Goal: Transaction & Acquisition: Purchase product/service

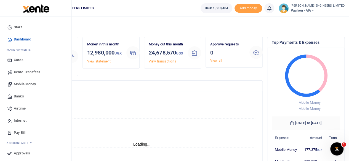
click at [25, 84] on span "Mobile Money" at bounding box center [25, 85] width 22 height 6
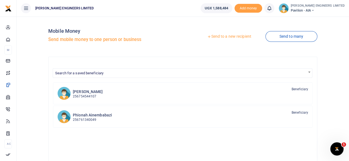
click at [226, 37] on link "Send to a new recipient" at bounding box center [229, 37] width 72 height 10
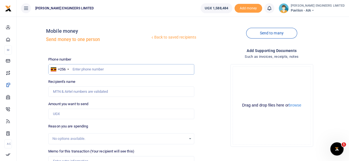
click at [83, 70] on input "text" at bounding box center [121, 69] width 146 height 10
type input "703797956"
click at [62, 113] on input "Amount you want to send" at bounding box center [121, 114] width 146 height 10
click at [54, 113] on input "Amount you want to send" at bounding box center [121, 114] width 146 height 10
type input "[PERSON_NAME]"
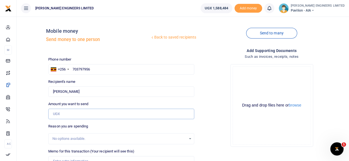
click at [54, 114] on input "Amount you want to send" at bounding box center [121, 114] width 146 height 10
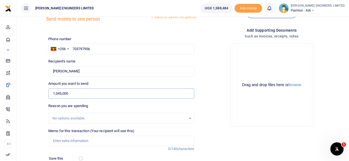
scroll to position [28, 0]
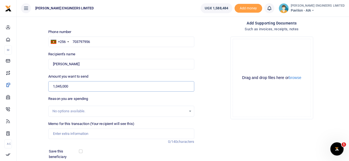
type input "1,045,000"
click at [57, 135] on input "Memo for this transaction (Your recipient will see this)" at bounding box center [121, 134] width 146 height 10
click at [60, 133] on input "Treament of" at bounding box center [121, 134] width 146 height 10
click at [76, 134] on input "Treatment of" at bounding box center [121, 134] width 146 height 10
click at [75, 133] on input "Treatment of 4x2" at bounding box center [121, 134] width 146 height 10
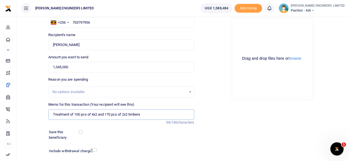
scroll to position [55, 0]
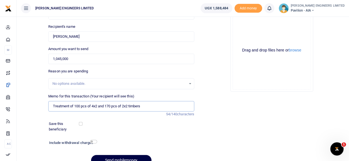
type input "Treatment of 100 pcs of 4x2 and 170 pcs of 2x2 timbers"
click at [95, 142] on input "checkbox" at bounding box center [93, 142] width 7 height 4
checkbox input "true"
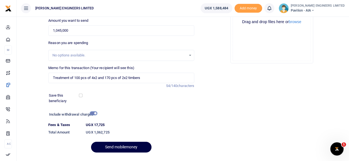
scroll to position [98, 0]
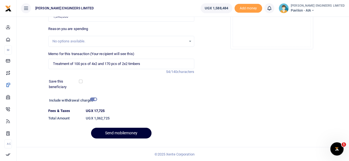
click at [129, 132] on button "Send mobilemoney" at bounding box center [121, 133] width 60 height 11
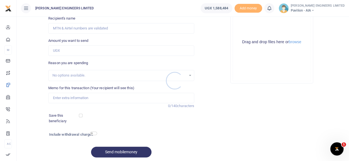
scroll to position [55, 0]
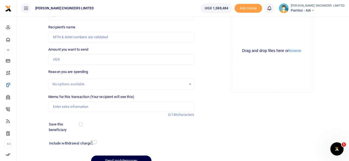
click at [272, 10] on icon at bounding box center [270, 8] width 6 height 6
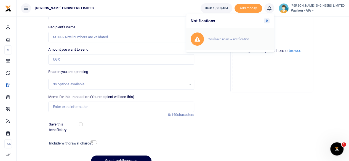
click at [249, 40] on small "You have no new notification" at bounding box center [228, 39] width 41 height 4
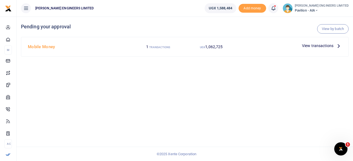
click at [305, 46] on span "View transactions" at bounding box center [317, 46] width 31 height 6
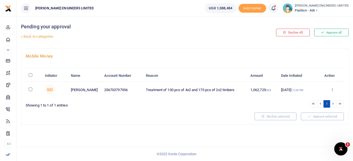
click at [30, 88] on input "checkbox" at bounding box center [31, 90] width 4 height 4
checkbox input "true"
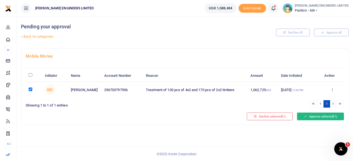
click at [309, 115] on button "Approve selected (1)" at bounding box center [320, 117] width 47 height 8
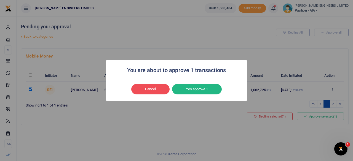
click at [202, 88] on button "Yes approve 1" at bounding box center [197, 89] width 50 height 10
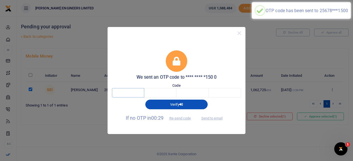
click at [129, 94] on input "text" at bounding box center [128, 92] width 32 height 9
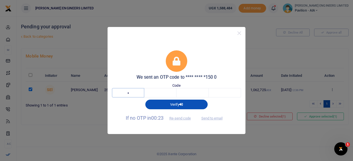
type input "6"
type input "7"
type input "1"
type input "4"
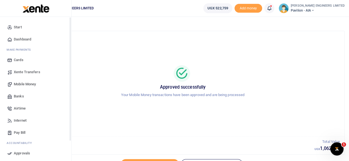
click at [28, 85] on span "Mobile Money" at bounding box center [25, 85] width 22 height 6
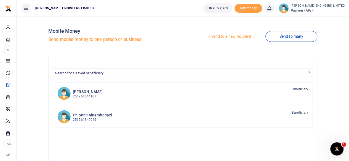
click at [231, 37] on link "Send to a new recipient" at bounding box center [229, 37] width 72 height 10
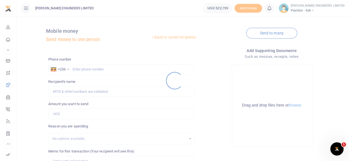
click at [78, 69] on div at bounding box center [174, 80] width 349 height 161
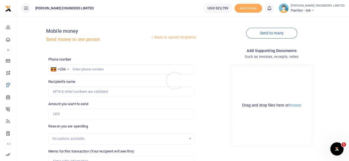
click at [82, 70] on div at bounding box center [174, 80] width 349 height 161
click at [82, 72] on input "text" at bounding box center [121, 69] width 146 height 10
type input "752037969"
click at [62, 115] on input "Amount you want to send" at bounding box center [121, 114] width 146 height 10
type input "Zaid Mageye"
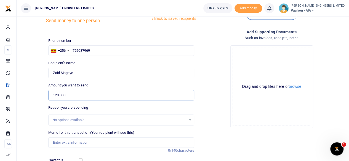
scroll to position [28, 0]
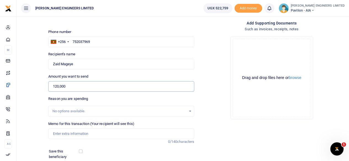
type input "120,000"
click at [57, 134] on input "Memo for this transaction (Your recipient will see this)" at bounding box center [121, 134] width 146 height 10
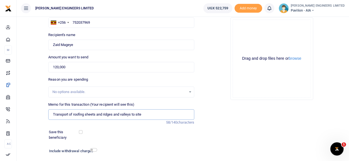
scroll to position [55, 0]
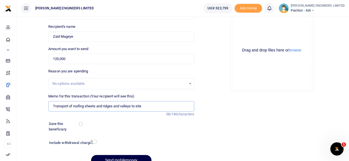
type input "Transport of roofing sheets and ridges and valleys to site"
click at [93, 142] on input "checkbox" at bounding box center [93, 142] width 7 height 4
checkbox input "true"
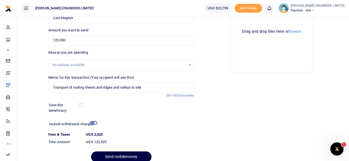
scroll to position [83, 0]
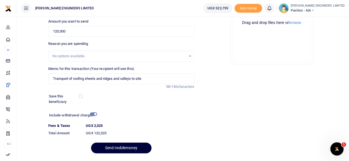
click at [128, 147] on button "Send mobilemoney" at bounding box center [121, 148] width 60 height 11
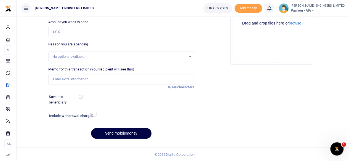
click at [272, 10] on icon at bounding box center [270, 8] width 6 height 6
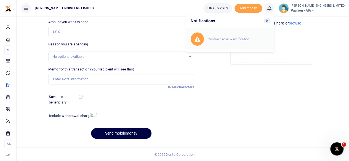
click at [249, 38] on small "You have no new notification" at bounding box center [228, 39] width 41 height 4
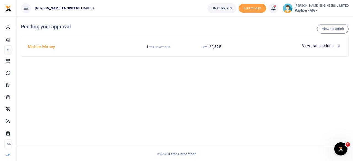
click at [319, 46] on span "View transactions" at bounding box center [317, 46] width 31 height 6
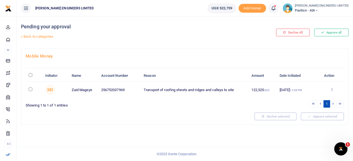
click at [29, 90] on input "checkbox" at bounding box center [31, 90] width 4 height 4
checkbox input "true"
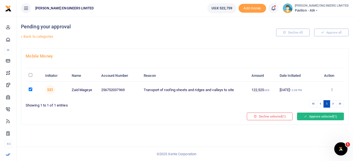
click at [312, 116] on button "Approve selected (1)" at bounding box center [320, 117] width 47 height 8
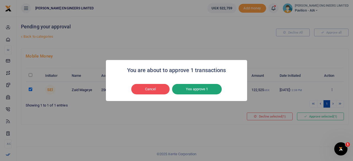
click at [200, 91] on button "Yes approve 1" at bounding box center [197, 89] width 50 height 10
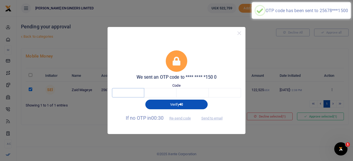
click at [131, 94] on input "text" at bounding box center [128, 92] width 32 height 9
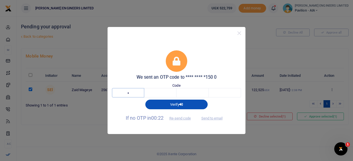
type input "8"
type input "2"
type input "5"
type input "6"
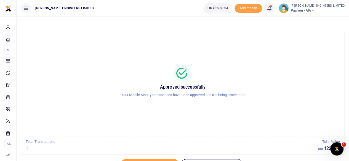
click at [314, 10] on icon at bounding box center [312, 11] width 3 height 4
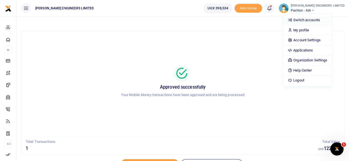
click at [318, 20] on link "Switch accounts" at bounding box center [308, 20] width 48 height 8
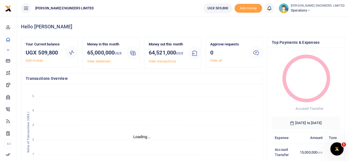
scroll to position [4, 4]
click at [311, 11] on icon at bounding box center [308, 11] width 3 height 4
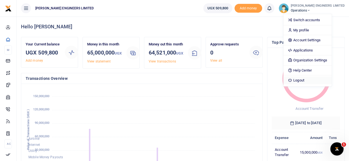
click at [312, 79] on link "Logout" at bounding box center [308, 81] width 48 height 8
